Goal: Complete application form: Complete application form

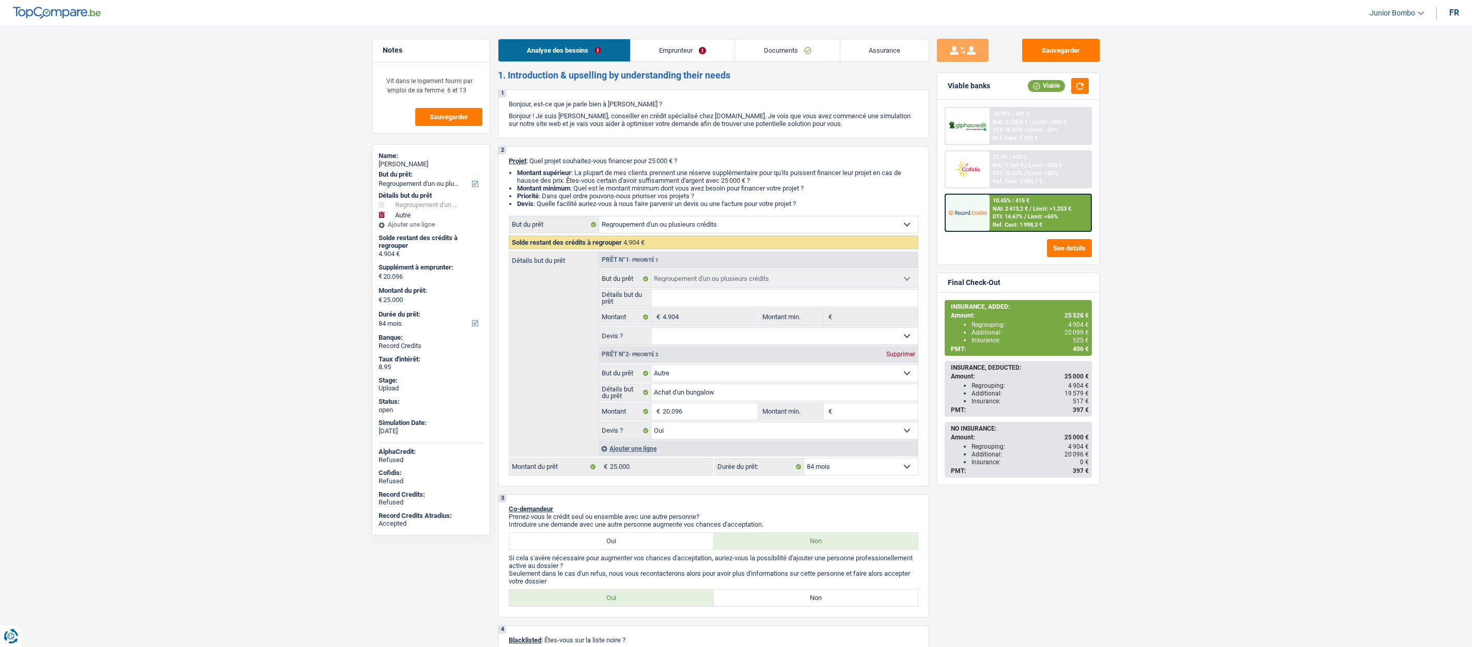
select select "refinancing"
select select "other"
select select "84"
select select "32"
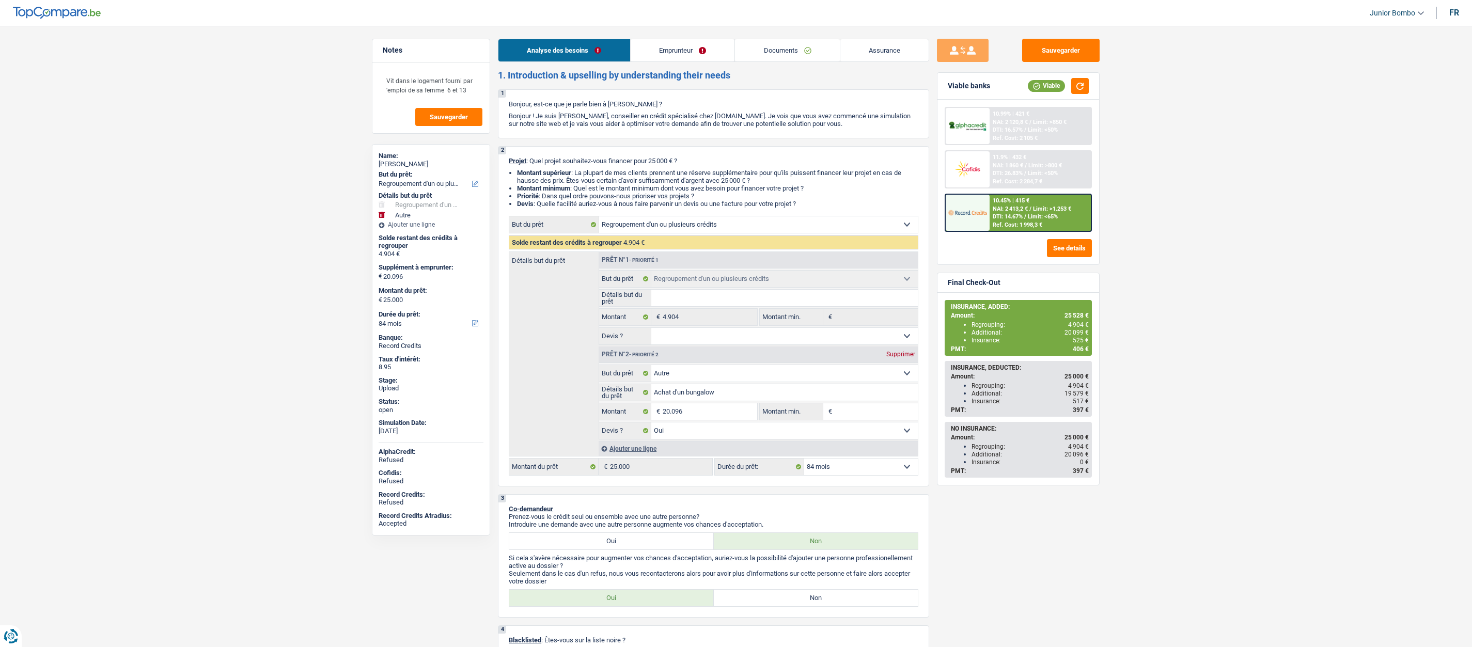
select select "cohabitation"
select select "liveWithParents"
select select "BE"
select select "creditConsolidation"
select select "84"
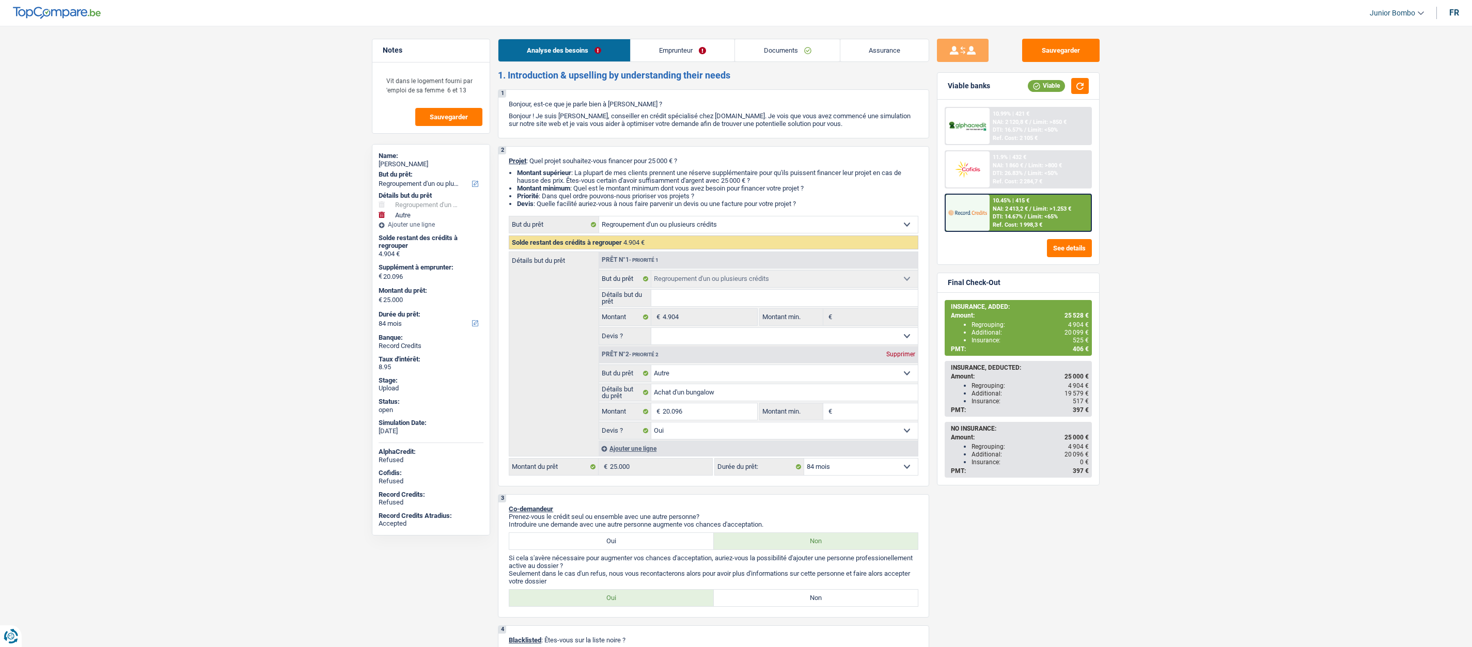
click at [669, 53] on link "Emprunteur" at bounding box center [683, 50] width 104 height 22
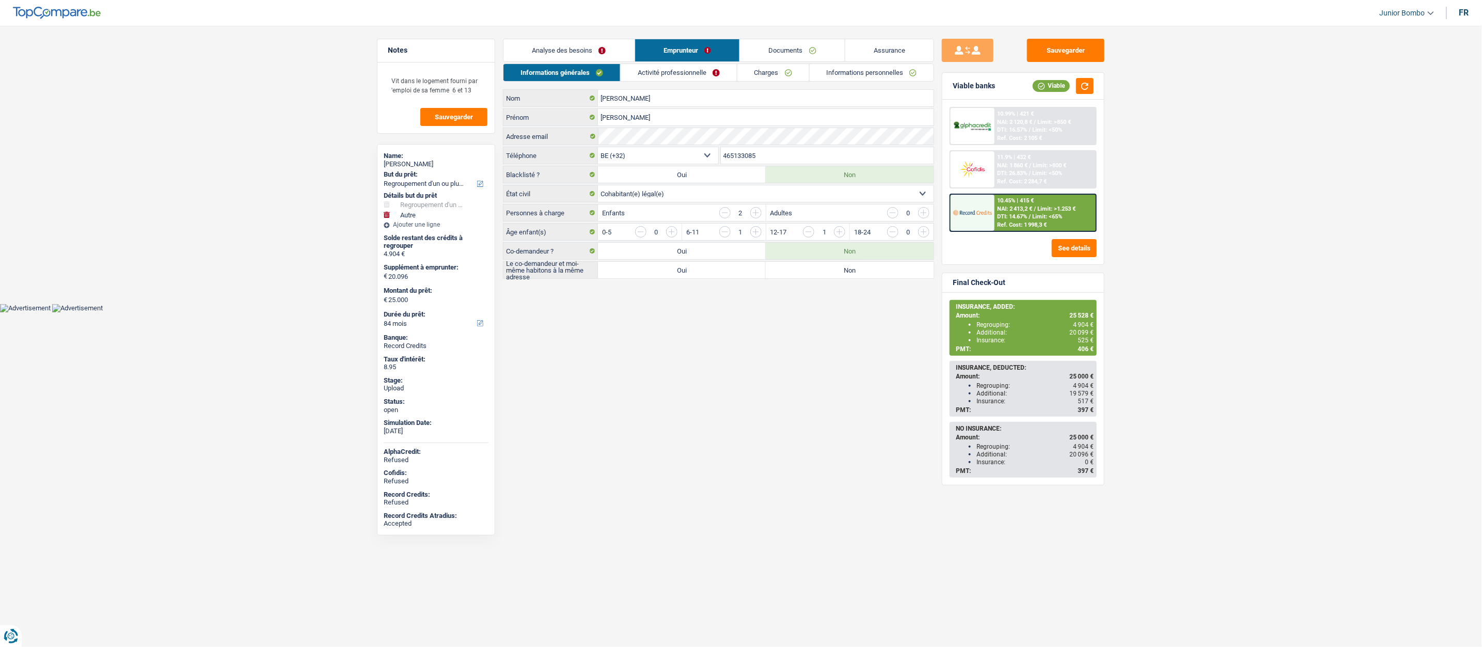
click at [760, 73] on link "Charges" at bounding box center [774, 72] width 72 height 17
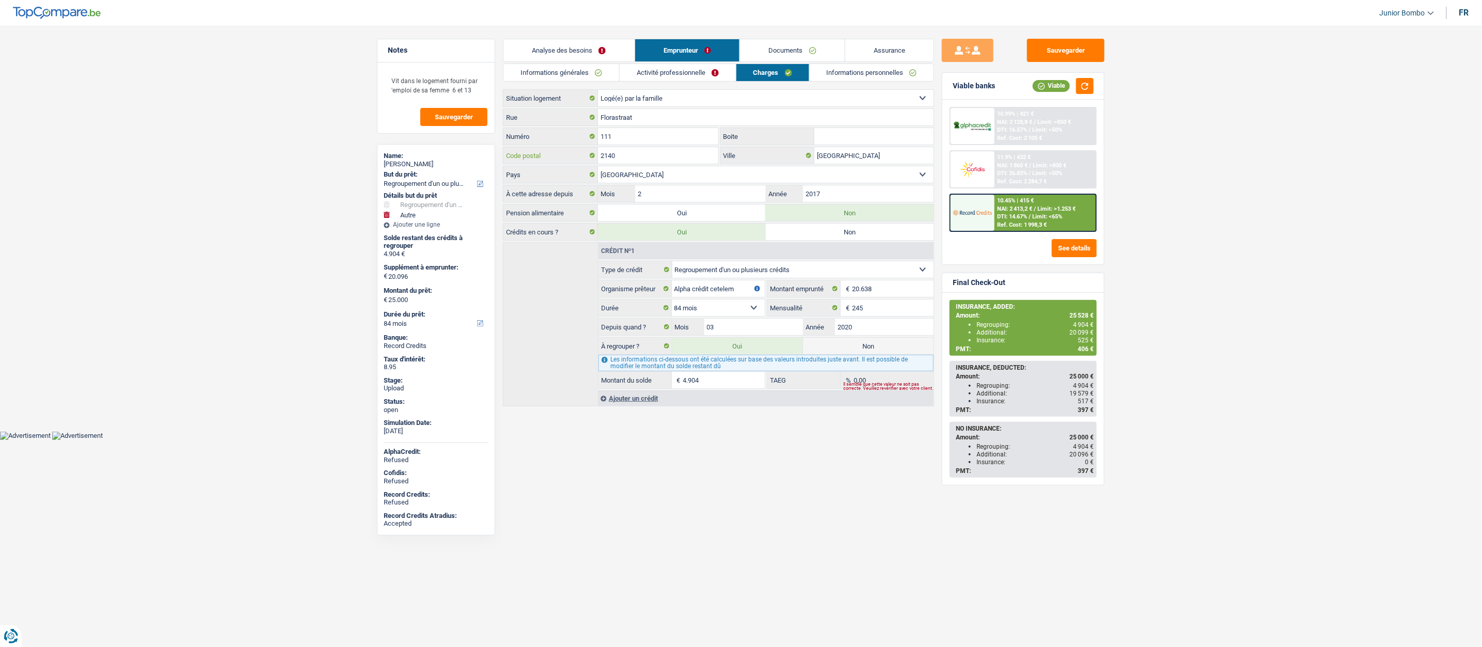
click at [630, 162] on input "2140" at bounding box center [658, 155] width 120 height 17
click at [629, 162] on input "2140" at bounding box center [658, 155] width 120 height 17
click at [571, 84] on div "Informations générales Activité professionnelle Charges Informations personnell…" at bounding box center [718, 235] width 431 height 343
click at [572, 79] on link "Informations générales" at bounding box center [562, 72] width 116 height 17
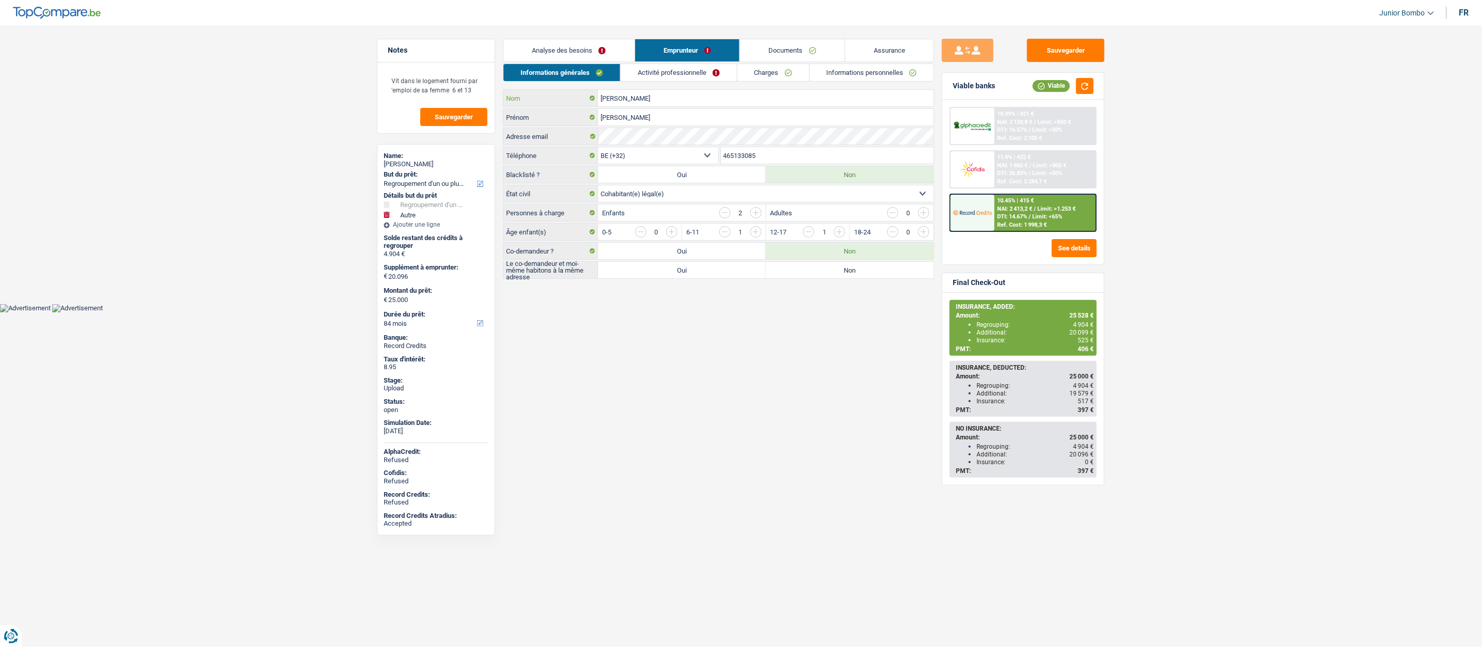
click at [629, 105] on input "[PERSON_NAME]" at bounding box center [766, 98] width 336 height 17
paste input "2140"
click at [646, 107] on div "2140 Nom N'utilisez que des lettres pour répondre [PERSON_NAME] Adresse email B…" at bounding box center [718, 184] width 431 height 190
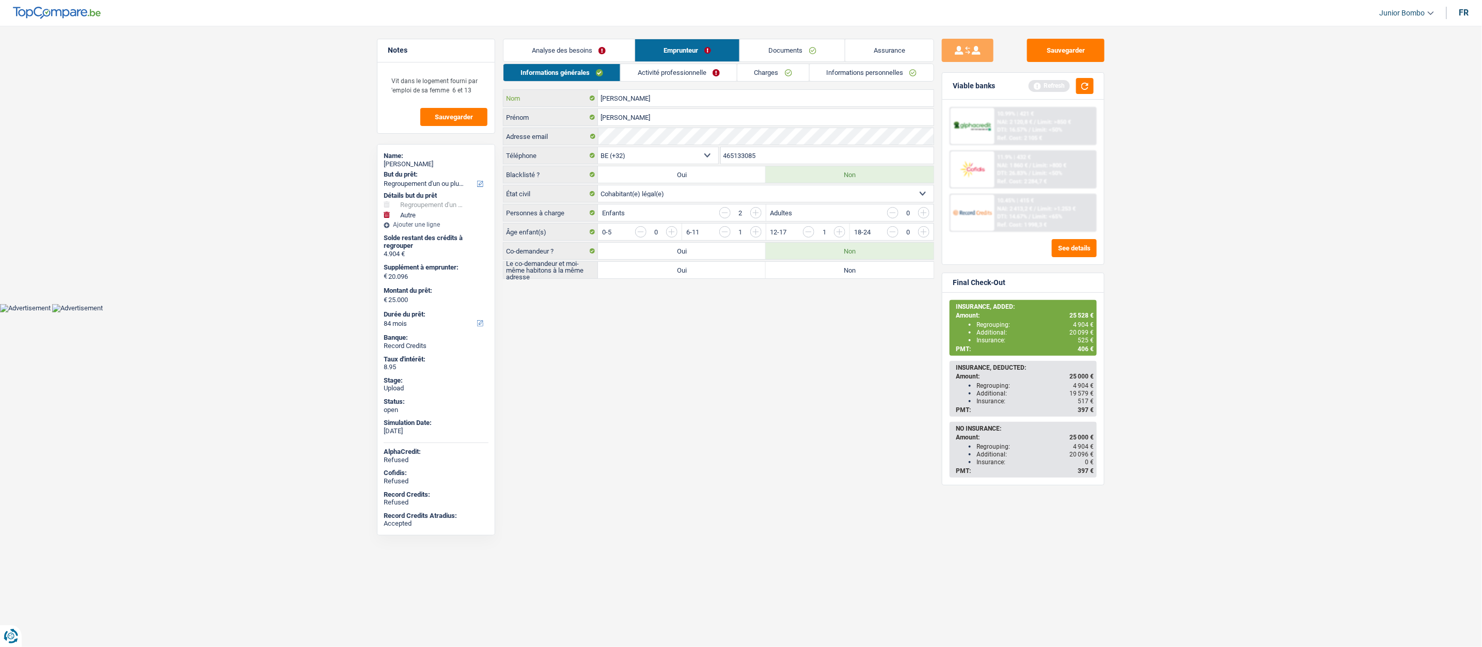
type input "[PERSON_NAME]"
click at [614, 117] on input "[PERSON_NAME]" at bounding box center [766, 117] width 336 height 17
click at [750, 159] on input "465133085" at bounding box center [827, 155] width 213 height 17
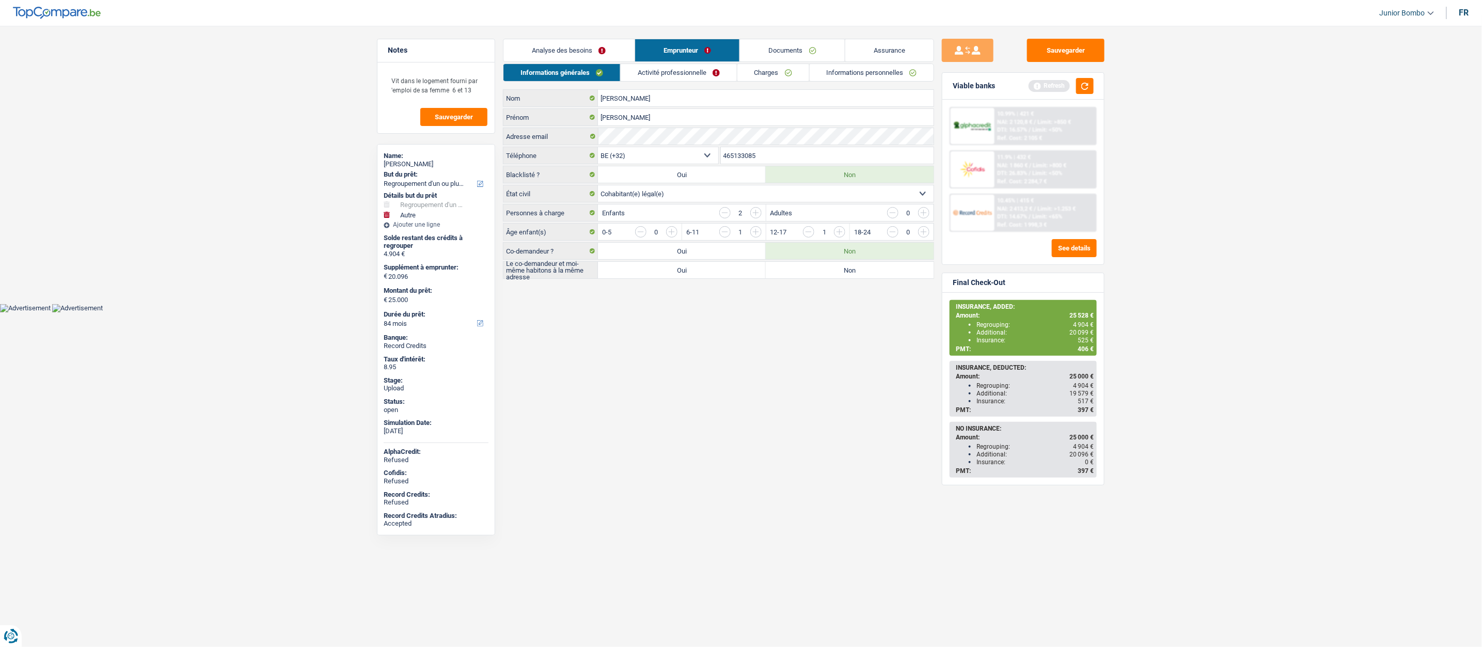
drag, startPoint x: 677, startPoint y: 80, endPoint x: 718, endPoint y: 80, distance: 41.3
click at [677, 80] on link "Activité professionnelle" at bounding box center [679, 72] width 116 height 17
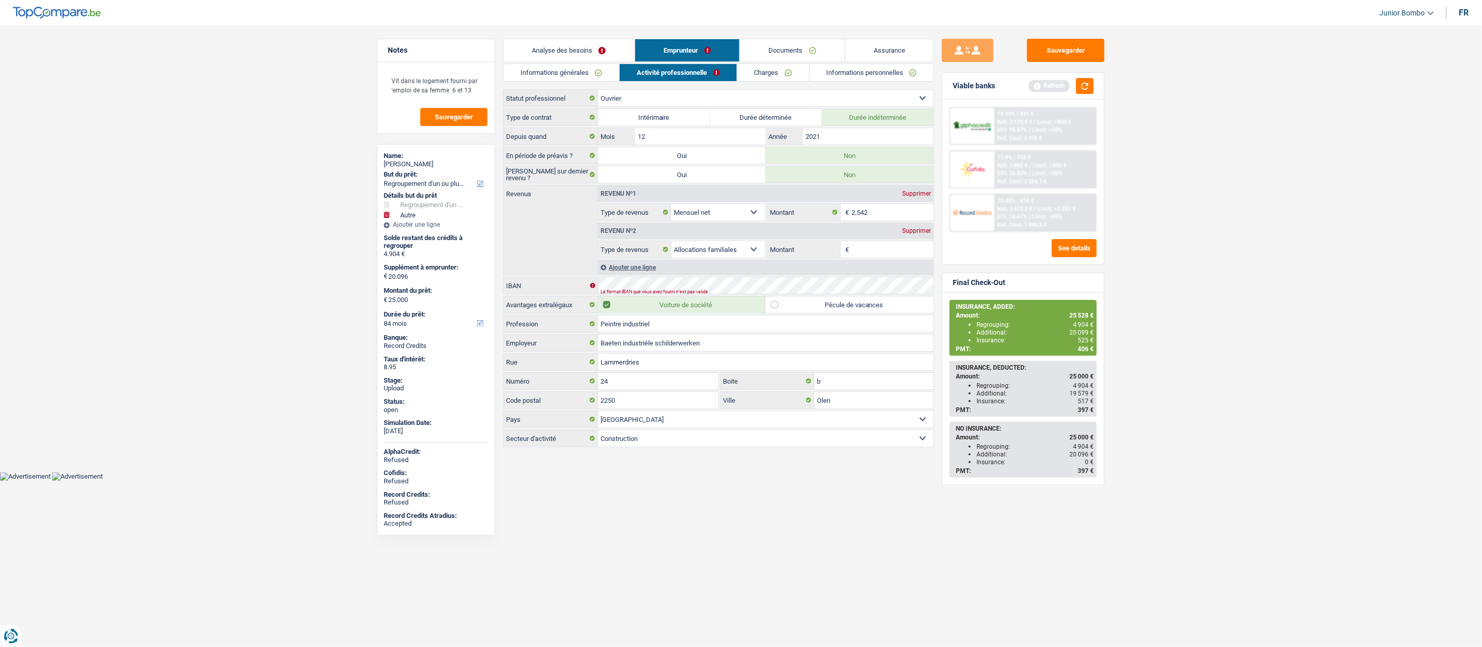
click at [773, 77] on link "Charges" at bounding box center [774, 72] width 72 height 17
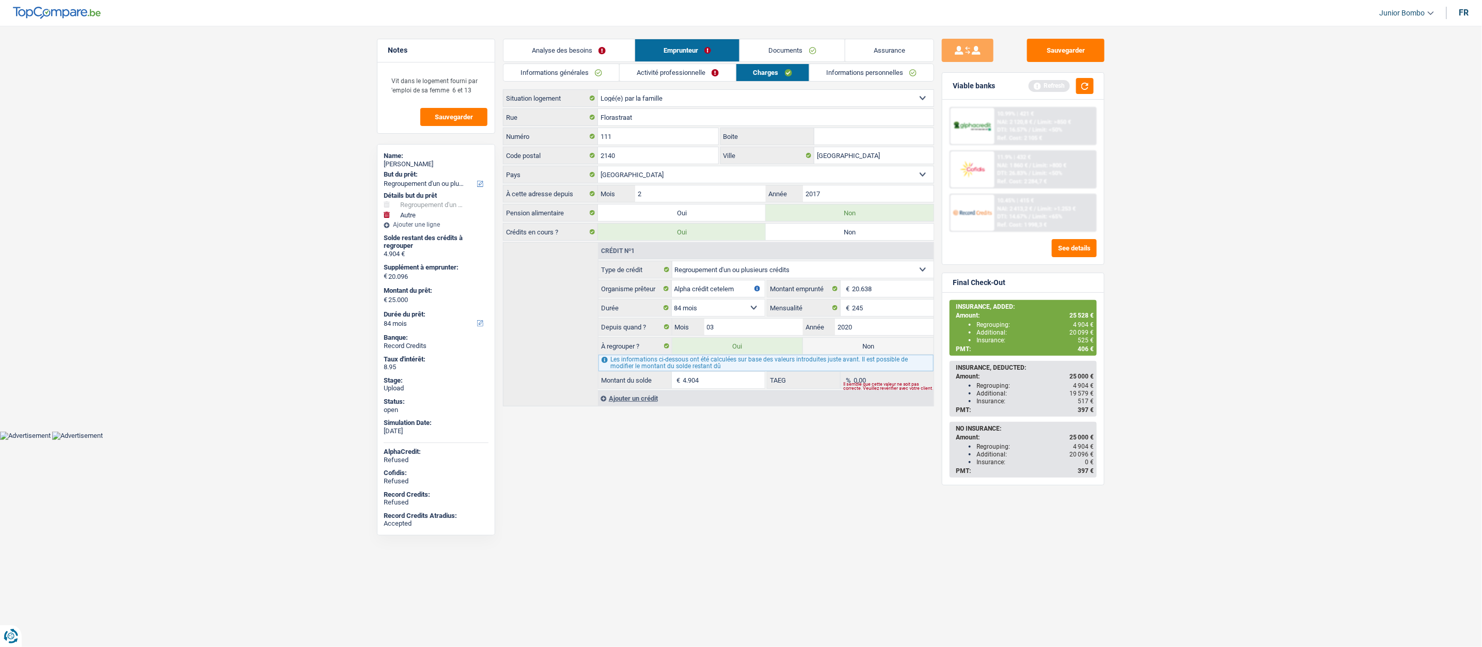
click at [633, 127] on div "[STREET_ADDRESS][GEOGRAPHIC_DATA] Boite 2140 Code postal [GEOGRAPHIC_DATA] Vill…" at bounding box center [718, 145] width 431 height 75
click at [644, 124] on input "Florastraat" at bounding box center [766, 117] width 336 height 17
click at [630, 149] on input "2140" at bounding box center [658, 155] width 120 height 17
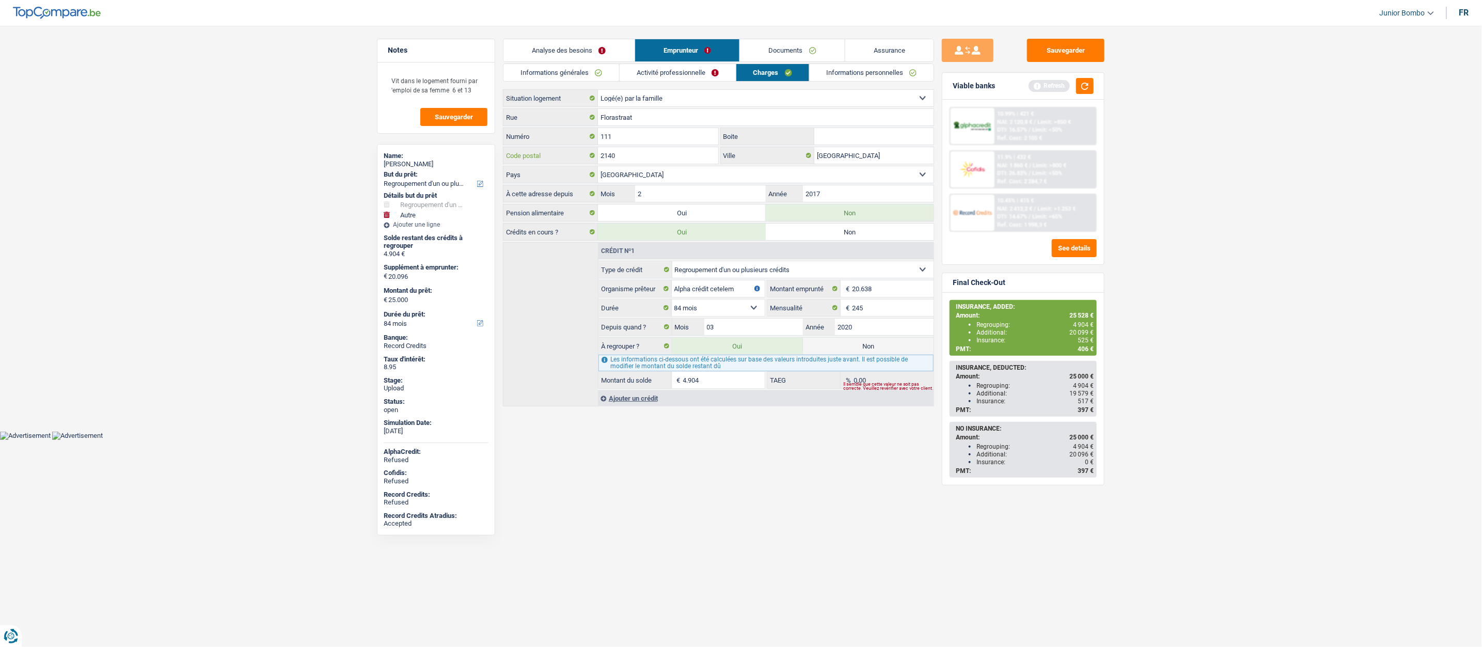
click at [630, 149] on input "2140" at bounding box center [658, 155] width 120 height 17
click at [628, 137] on input "111" at bounding box center [658, 136] width 120 height 17
click at [619, 160] on input "2140" at bounding box center [658, 155] width 120 height 17
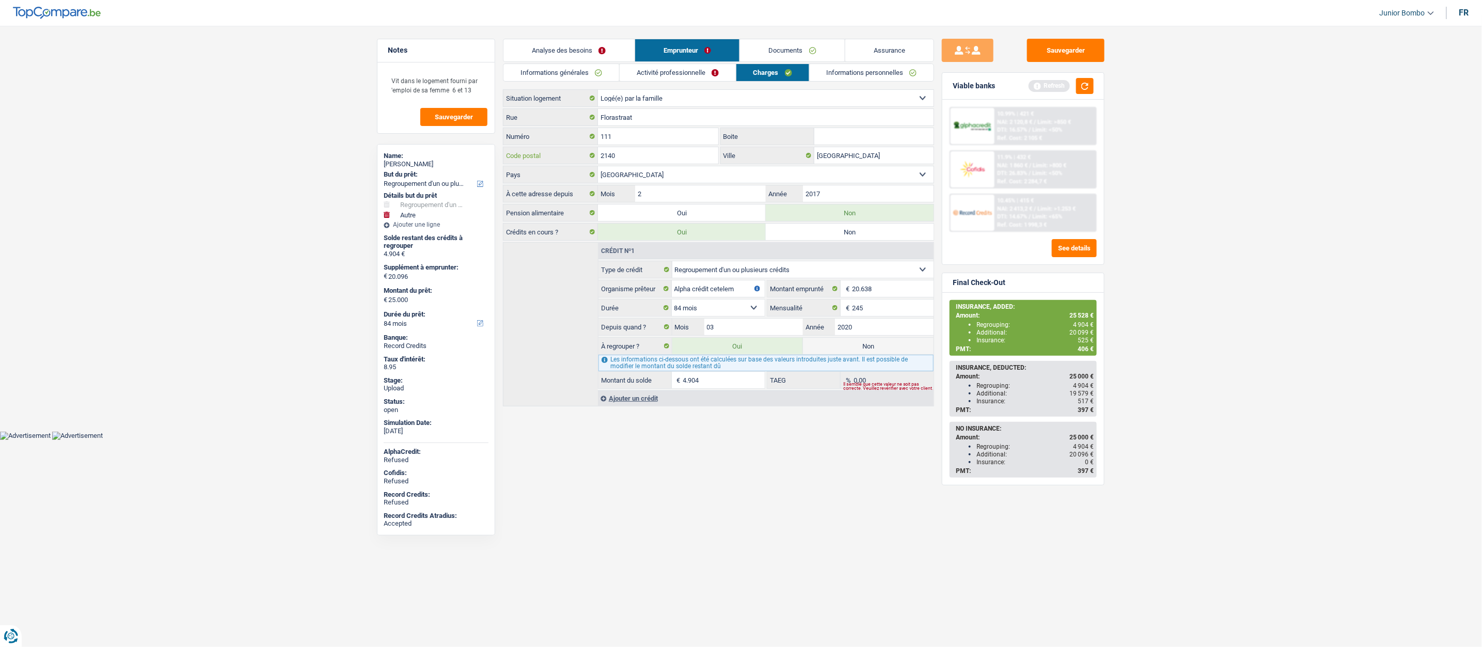
click at [619, 160] on input "2140" at bounding box center [658, 155] width 120 height 17
